Goal: Task Accomplishment & Management: Use online tool/utility

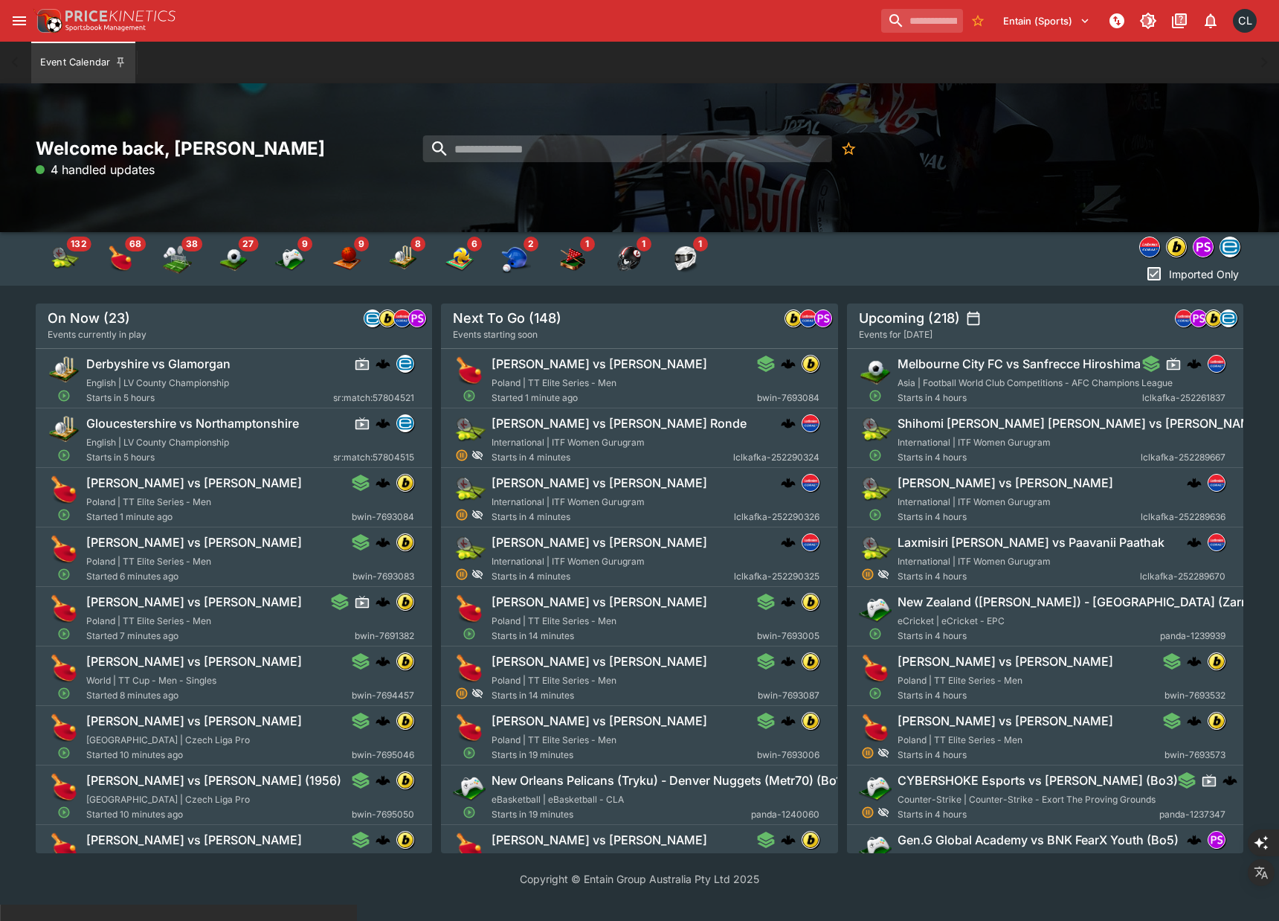
click at [17, 19] on icon "open drawer" at bounding box center [19, 21] width 18 height 18
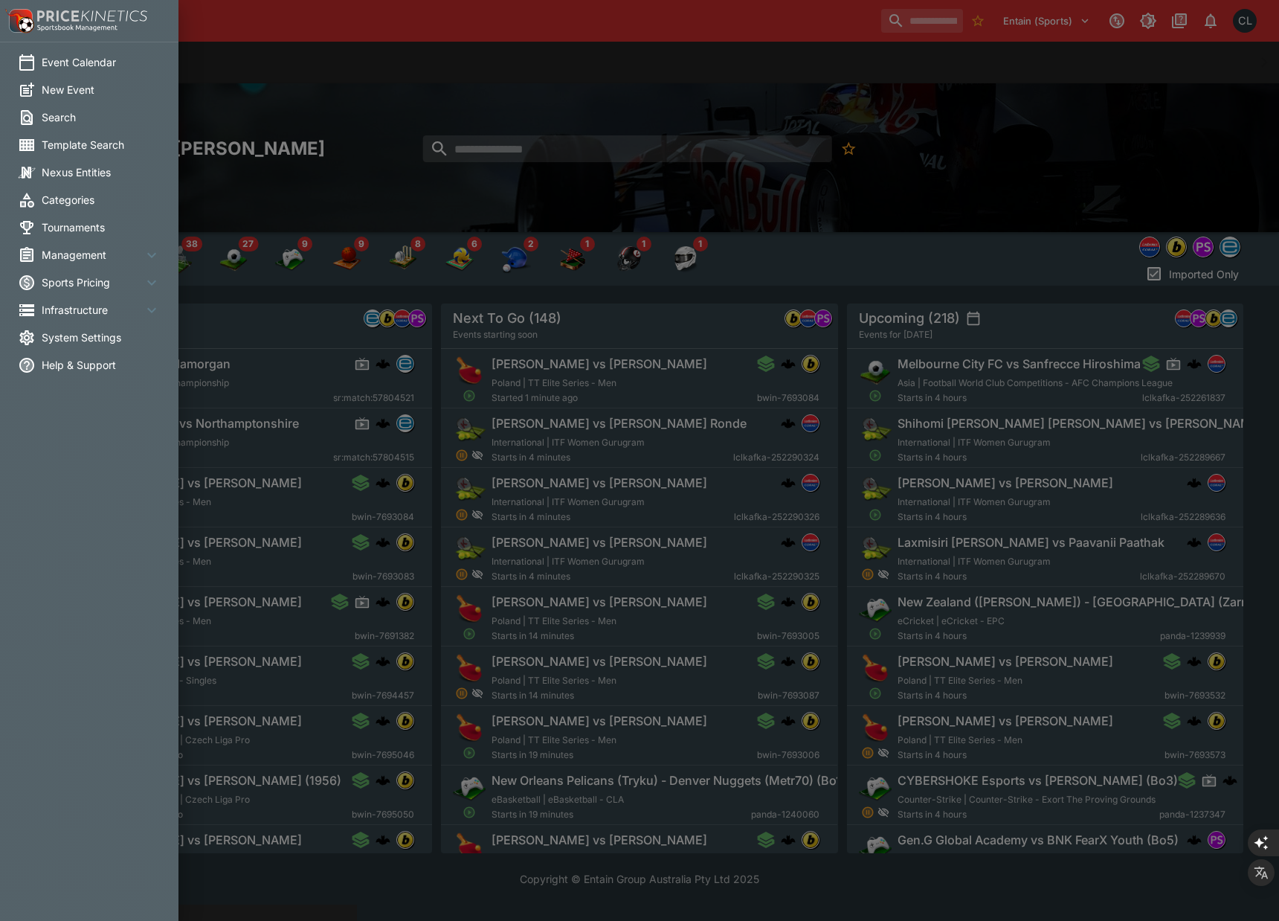
click at [83, 263] on li "Management" at bounding box center [89, 255] width 179 height 28
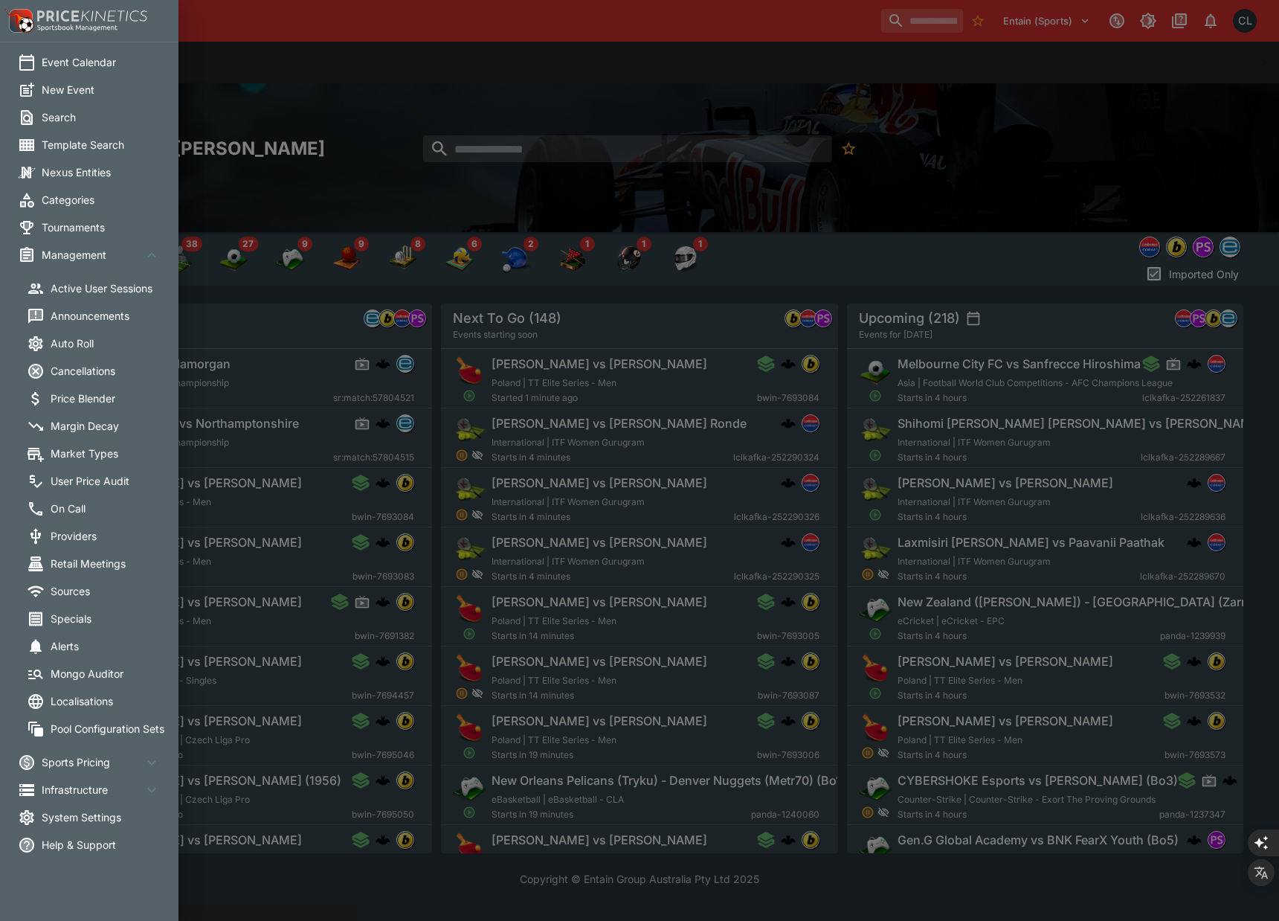
click at [83, 256] on span "Management" at bounding box center [92, 255] width 101 height 16
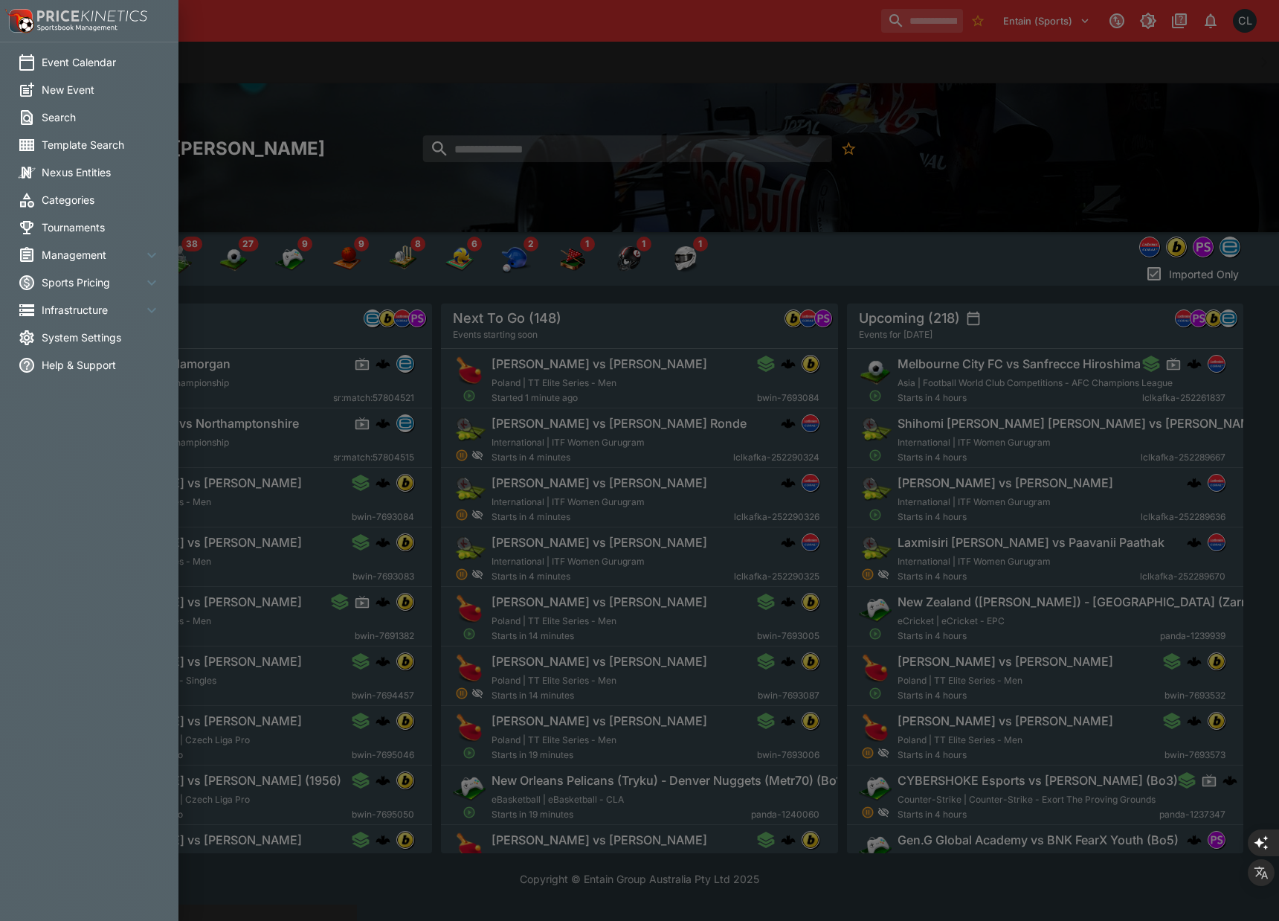
click at [83, 256] on span "Management" at bounding box center [92, 255] width 101 height 16
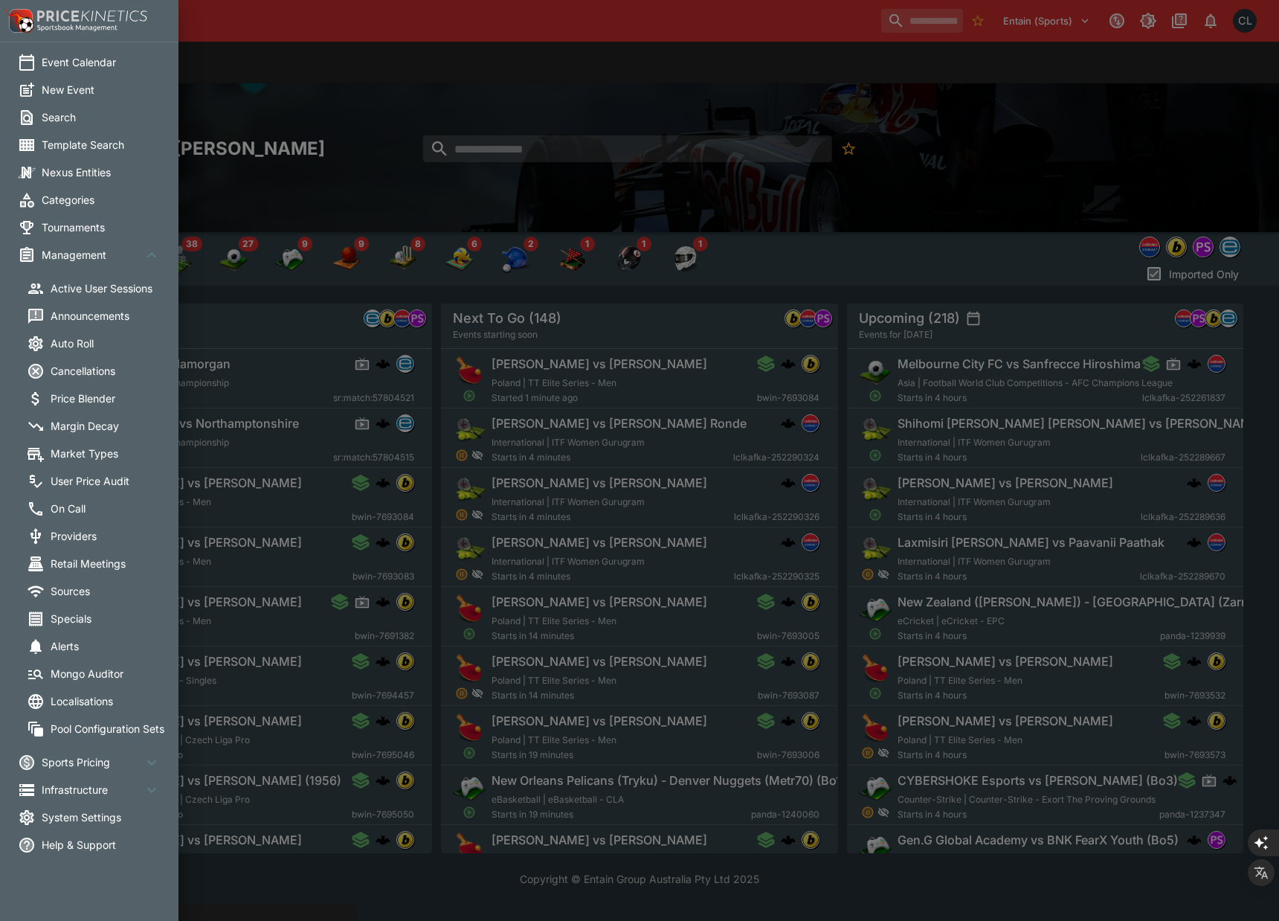
click at [83, 256] on span "Management" at bounding box center [92, 255] width 101 height 16
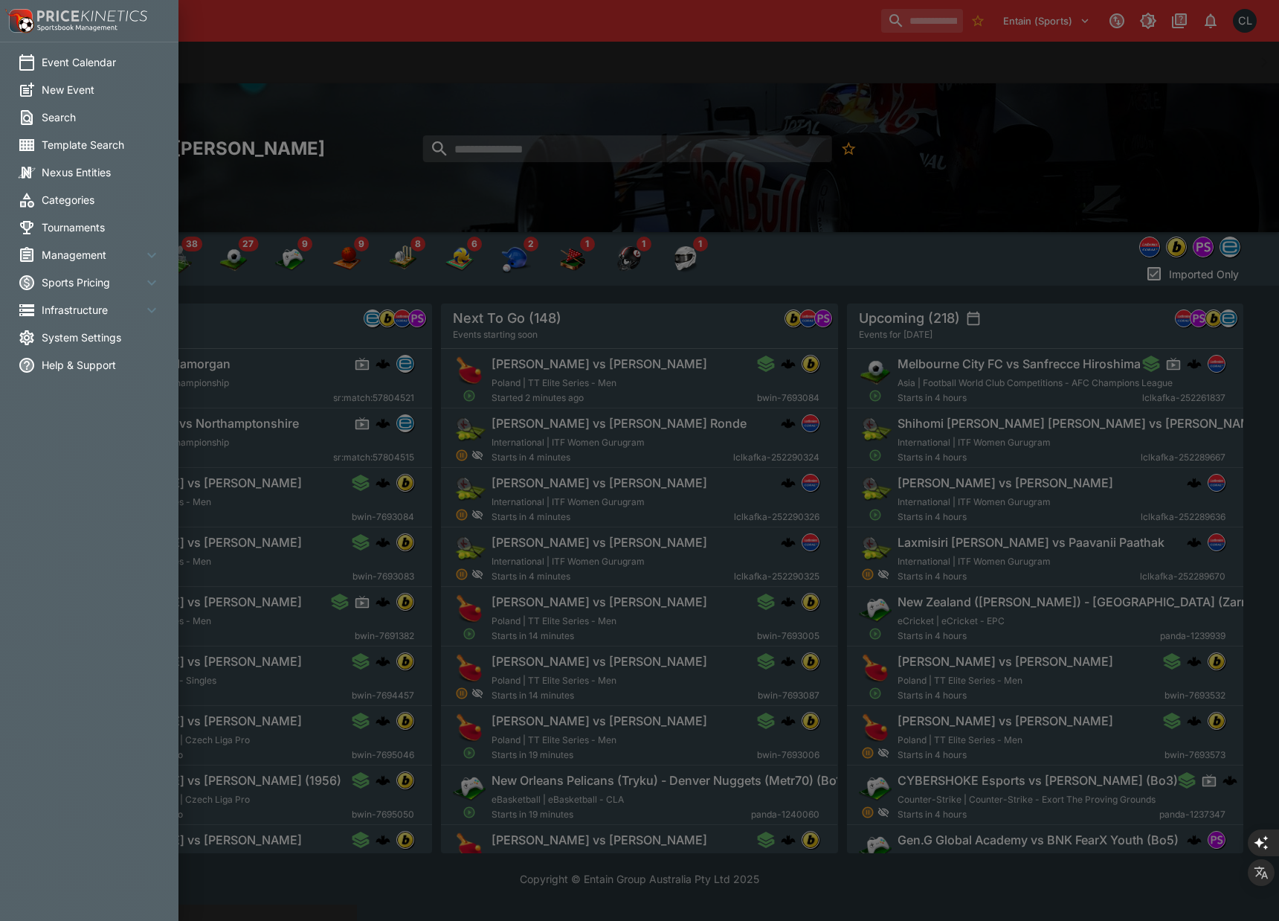
click at [83, 306] on span "Infrastructure" at bounding box center [92, 310] width 101 height 16
click at [74, 339] on span "Director" at bounding box center [110, 343] width 119 height 16
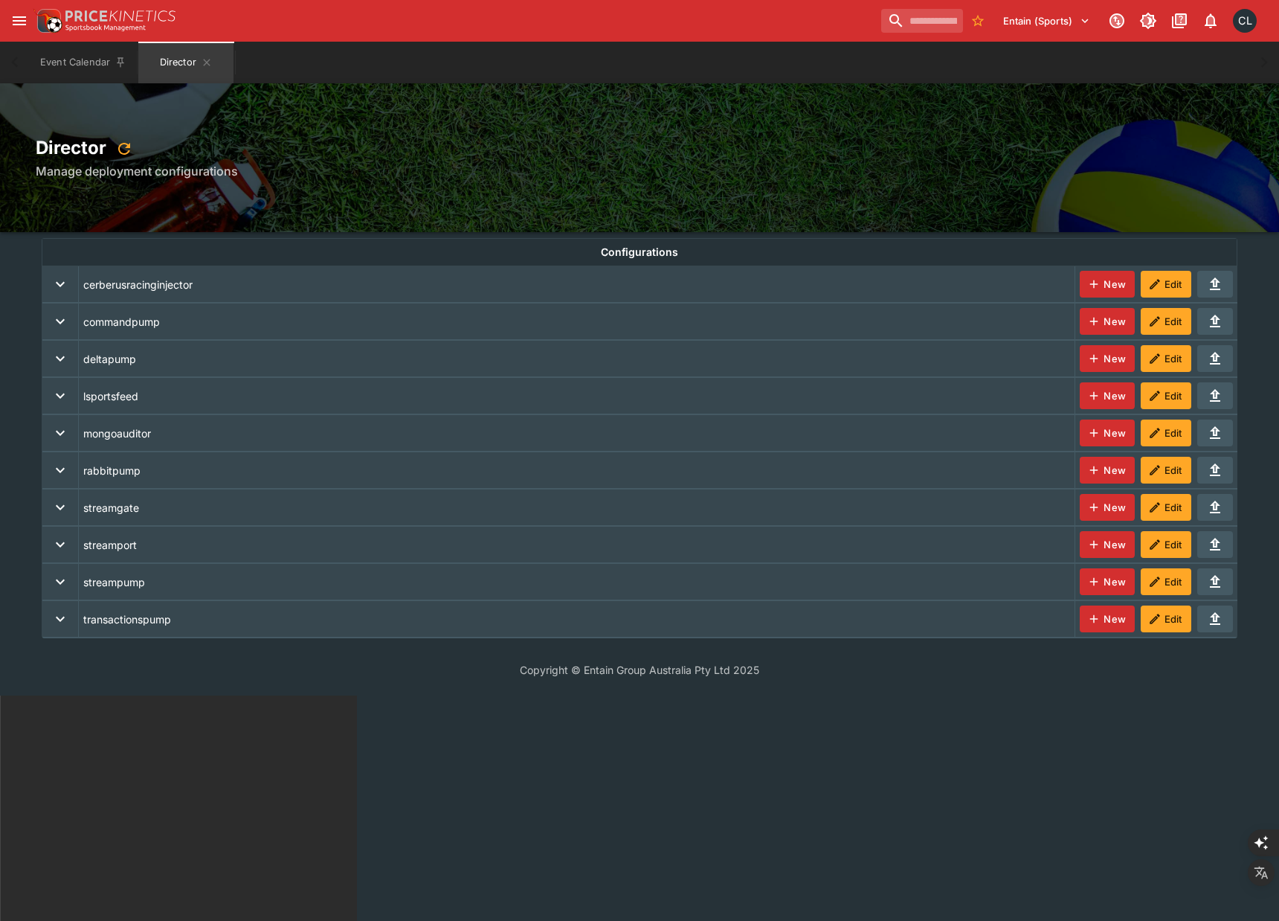
click at [60, 466] on icon "expand row" at bounding box center [60, 470] width 18 height 18
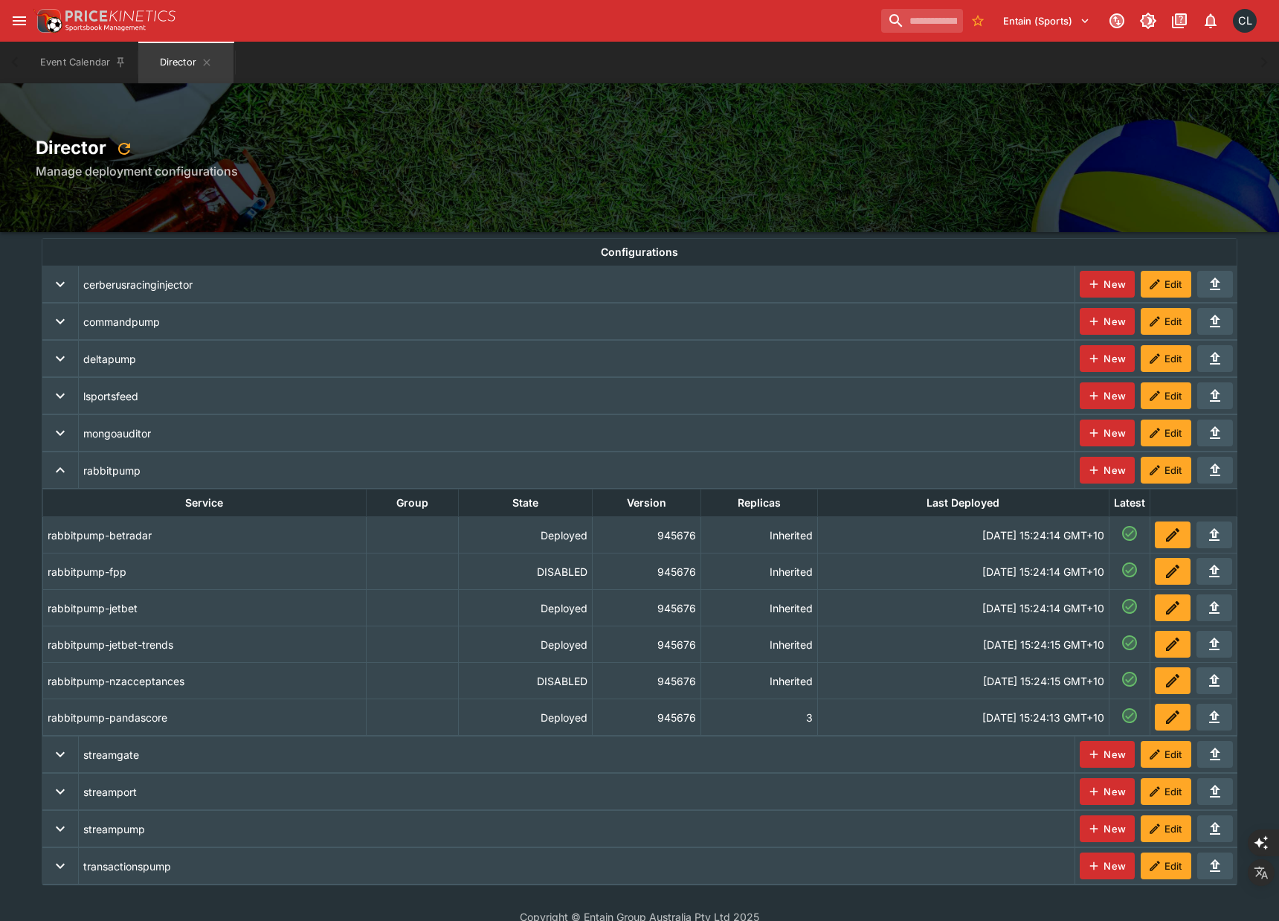
click at [257, 613] on th "rabbitpump-jetbet" at bounding box center [204, 608] width 324 height 36
click at [1174, 533] on icon "deployments" at bounding box center [1171, 536] width 7 height 7
click at [1179, 547] on button "deployments" at bounding box center [1173, 534] width 36 height 27
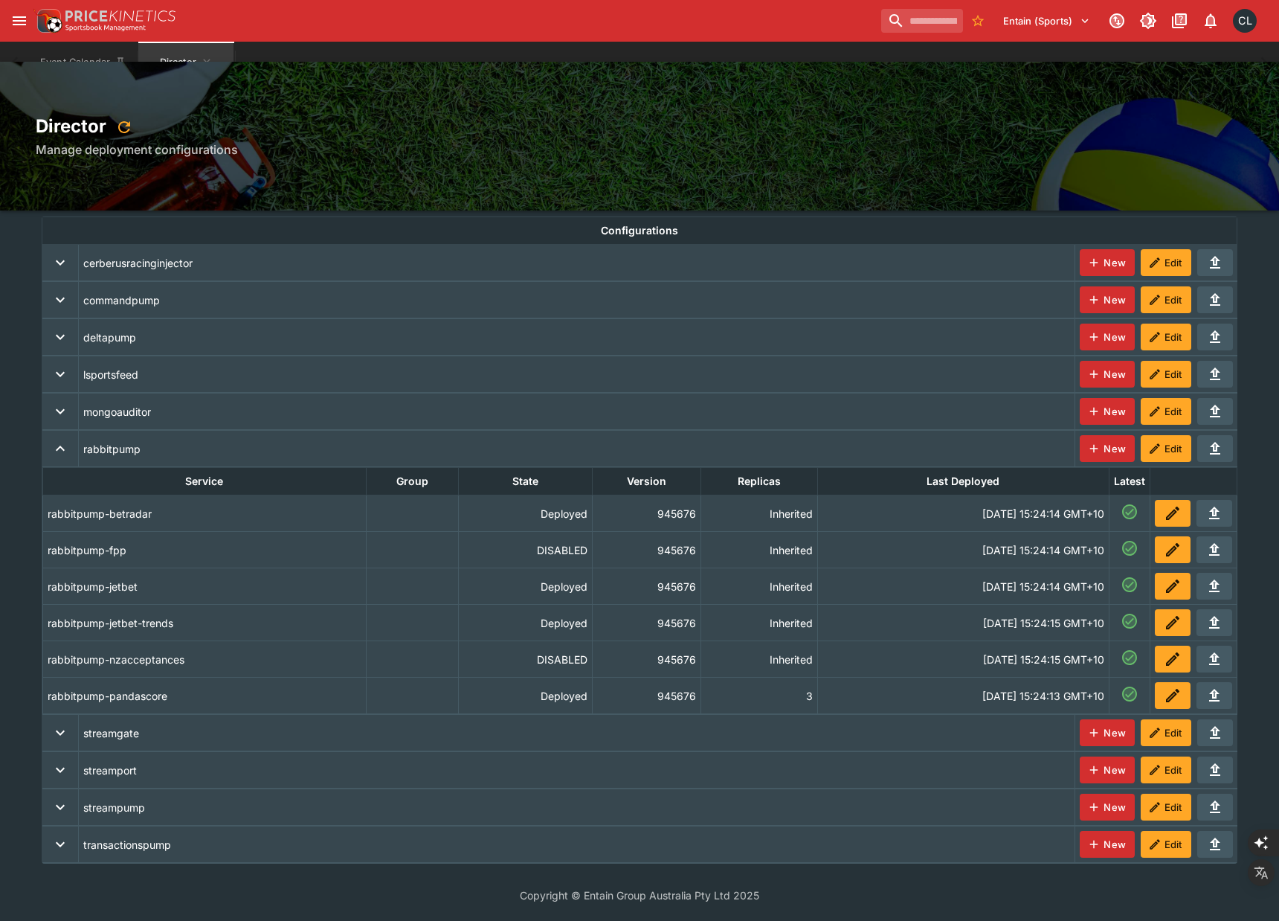
click at [881, 138] on h2 "Director" at bounding box center [640, 127] width 1208 height 27
